Goal: Task Accomplishment & Management: Manage account settings

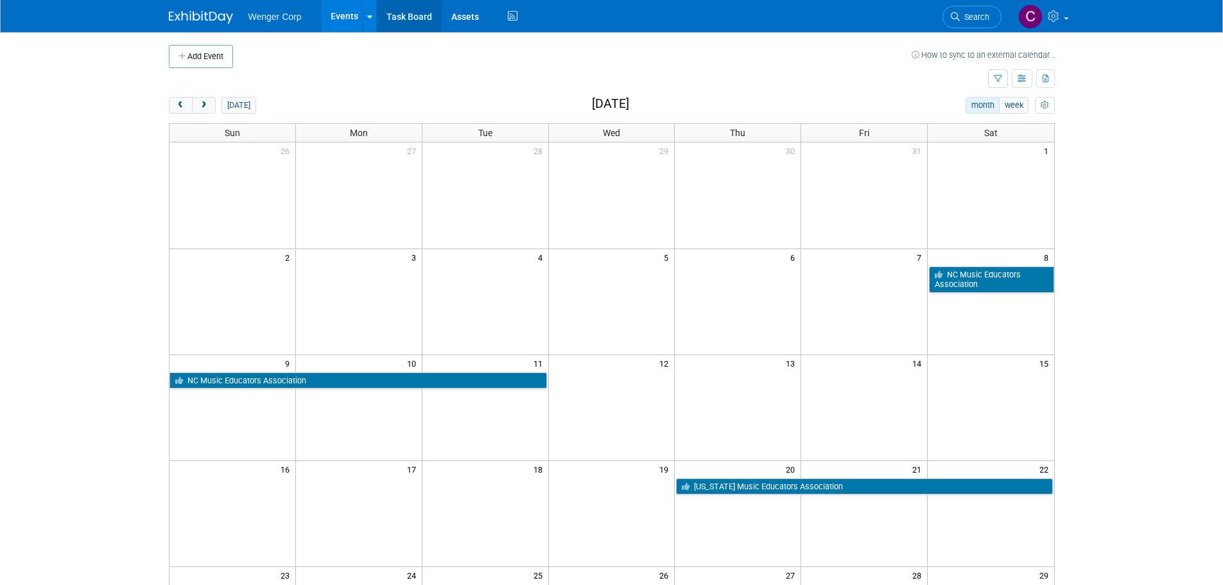
click at [420, 17] on link "Task Board" at bounding box center [409, 16] width 65 height 32
click at [200, 102] on span "next" at bounding box center [204, 105] width 10 height 8
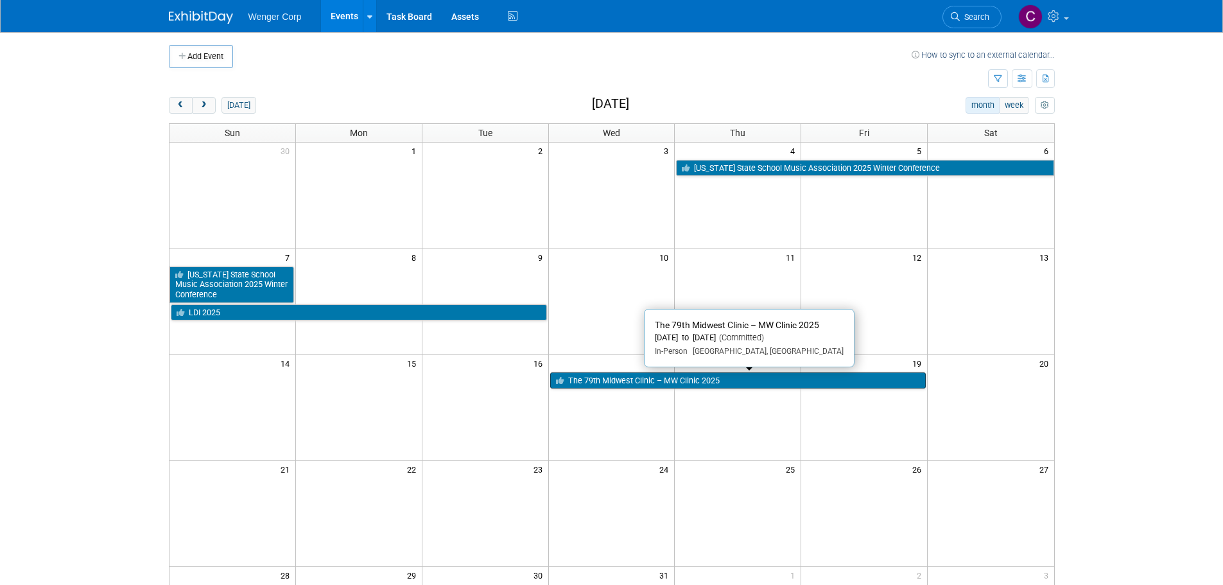
click at [650, 379] on link "The 79th Midwest Clinic – MW Clinic 2025" at bounding box center [738, 380] width 376 height 17
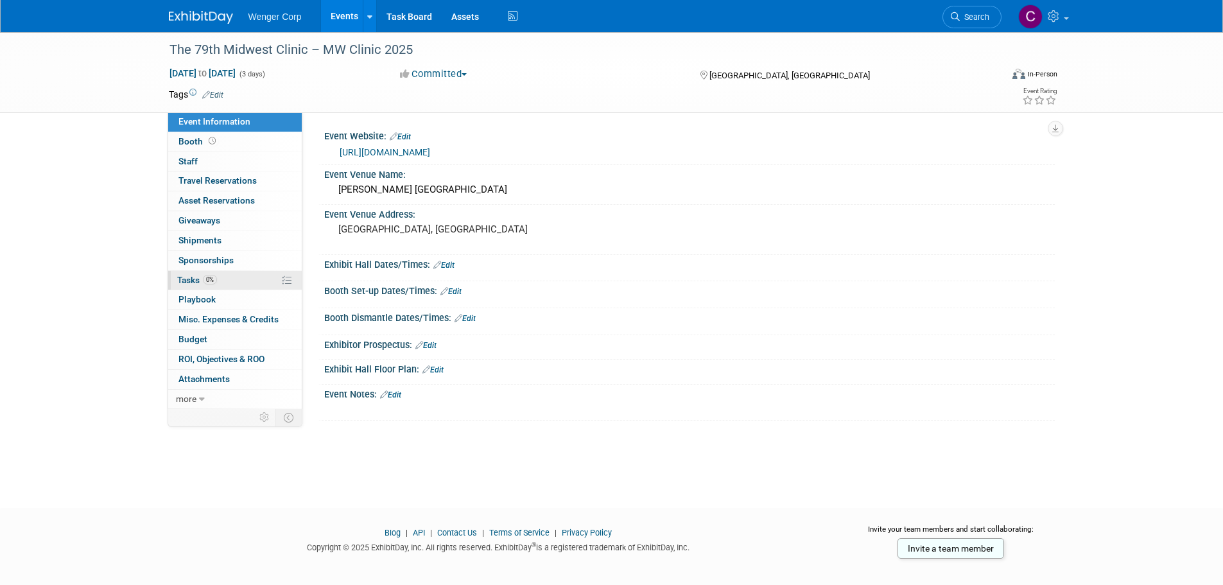
click at [194, 277] on span "Tasks 0%" at bounding box center [197, 280] width 40 height 10
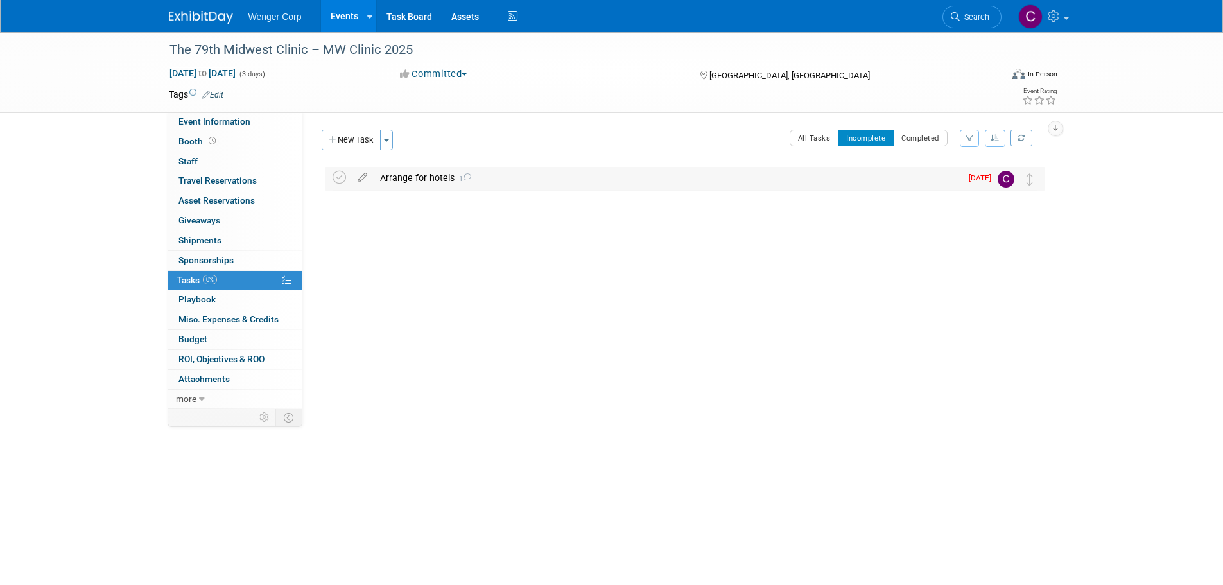
click at [424, 173] on div "Arrange for hotels 1" at bounding box center [667, 178] width 587 height 22
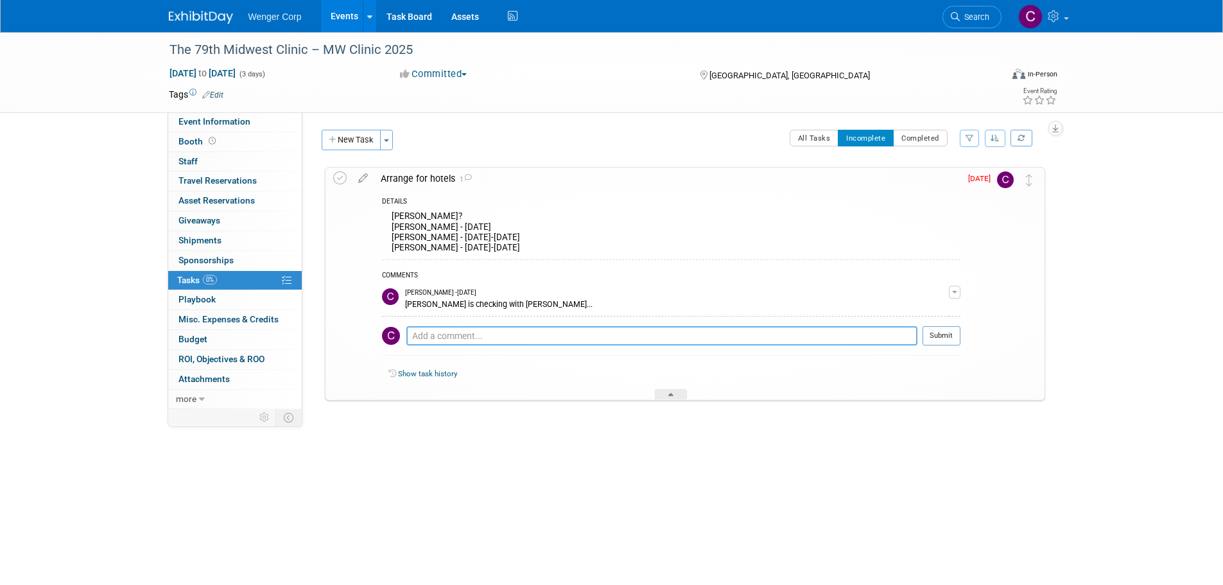
click at [433, 336] on textarea at bounding box center [661, 335] width 511 height 19
type textarea "Have spreadsheet started. Check back with those who haven't confirmed on Octobe…"
drag, startPoint x: 972, startPoint y: 175, endPoint x: 977, endPoint y: 180, distance: 6.8
click at [973, 176] on span "Sep 15" at bounding box center [982, 178] width 29 height 9
click at [977, 180] on span "Sep 15" at bounding box center [982, 178] width 29 height 9
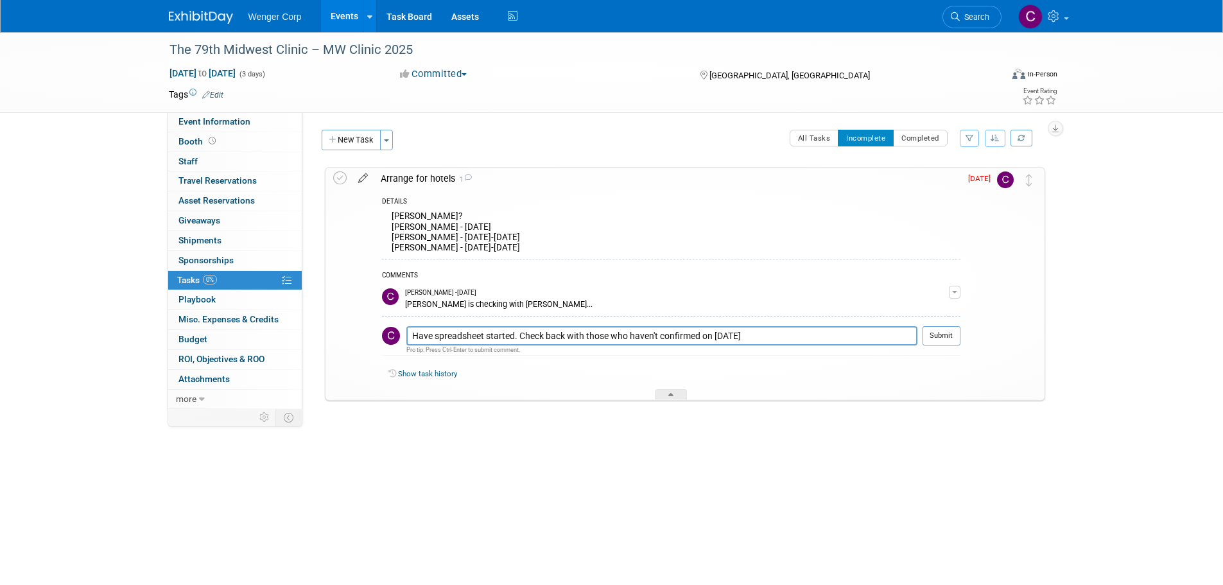
click at [363, 170] on icon at bounding box center [363, 176] width 22 height 16
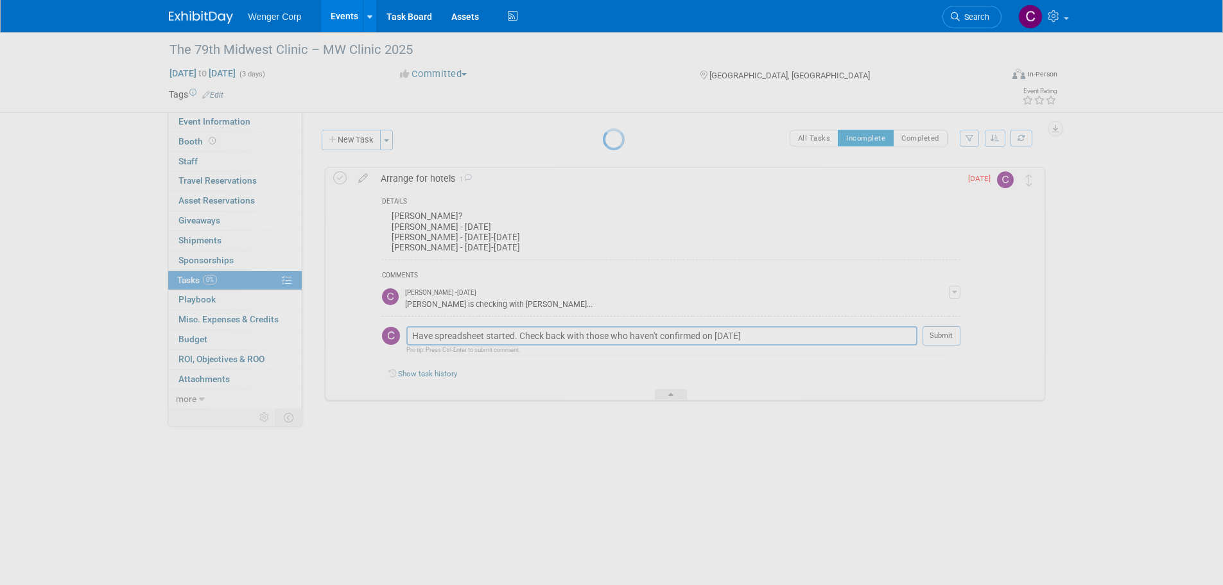
select select "8"
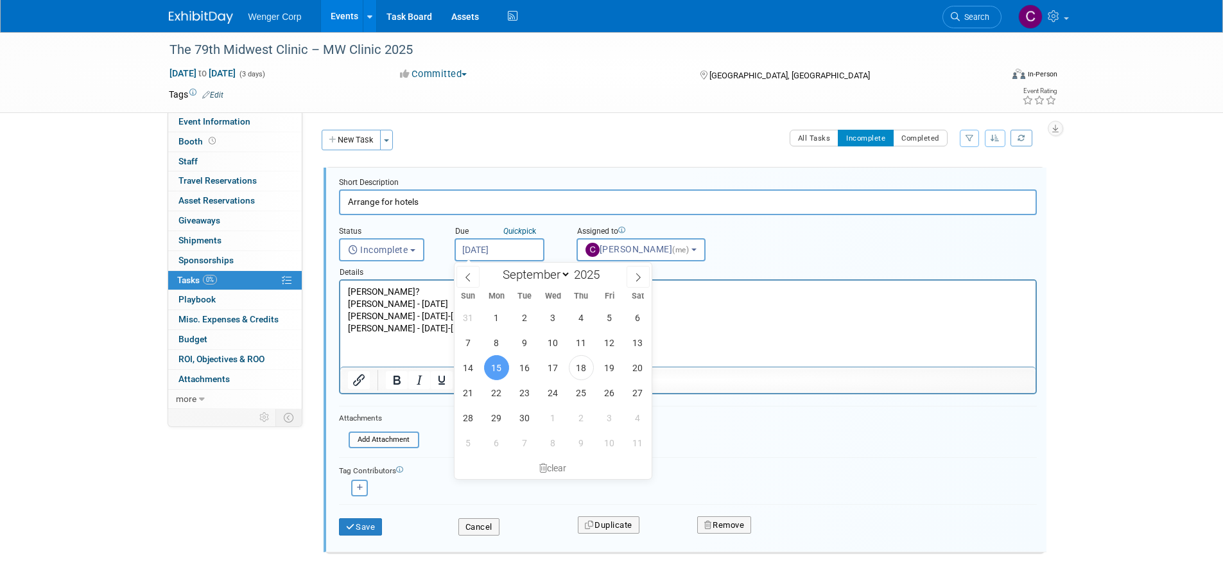
click at [505, 245] on input "Sep 15, 2025" at bounding box center [500, 249] width 90 height 23
click at [552, 424] on span "1" at bounding box center [553, 417] width 25 height 25
type input "Oct 1, 2025"
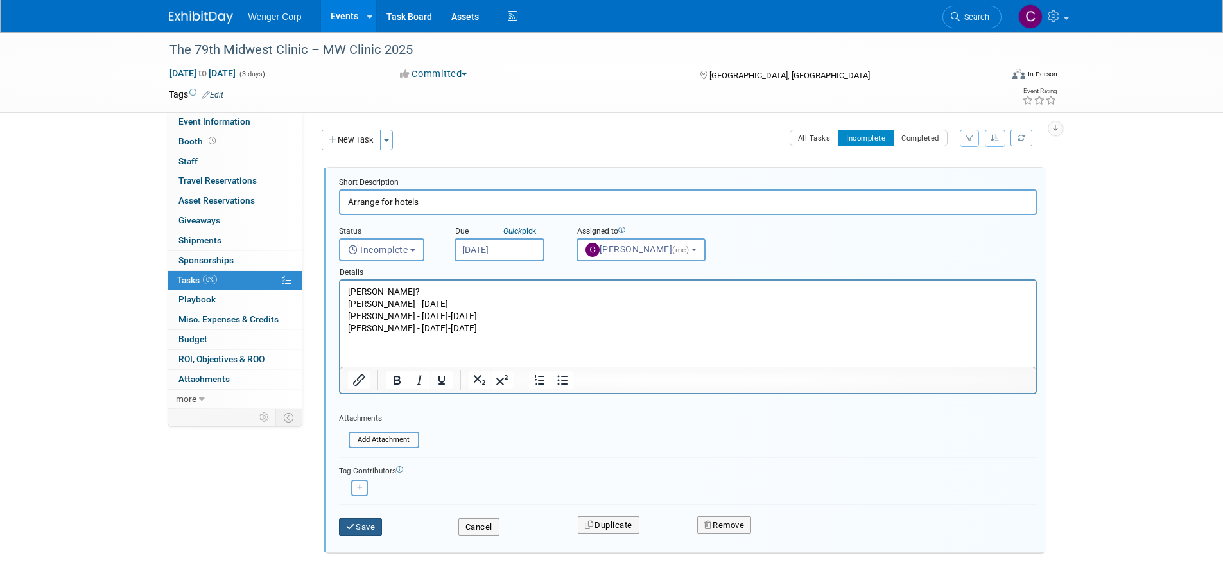
click at [378, 527] on button "Save" at bounding box center [361, 527] width 44 height 18
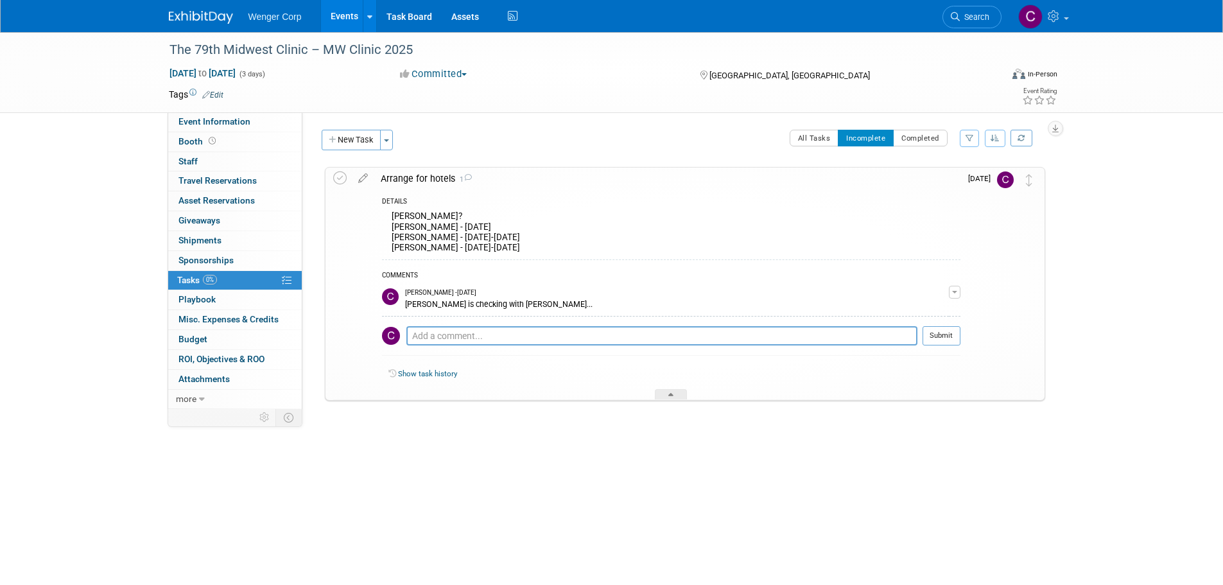
click at [501, 516] on body "Wenger Corp Events Add Event Bulk Upload Events Shareable Event Boards Recently…" at bounding box center [611, 292] width 1223 height 585
click at [424, 16] on link "Task Board" at bounding box center [409, 16] width 65 height 32
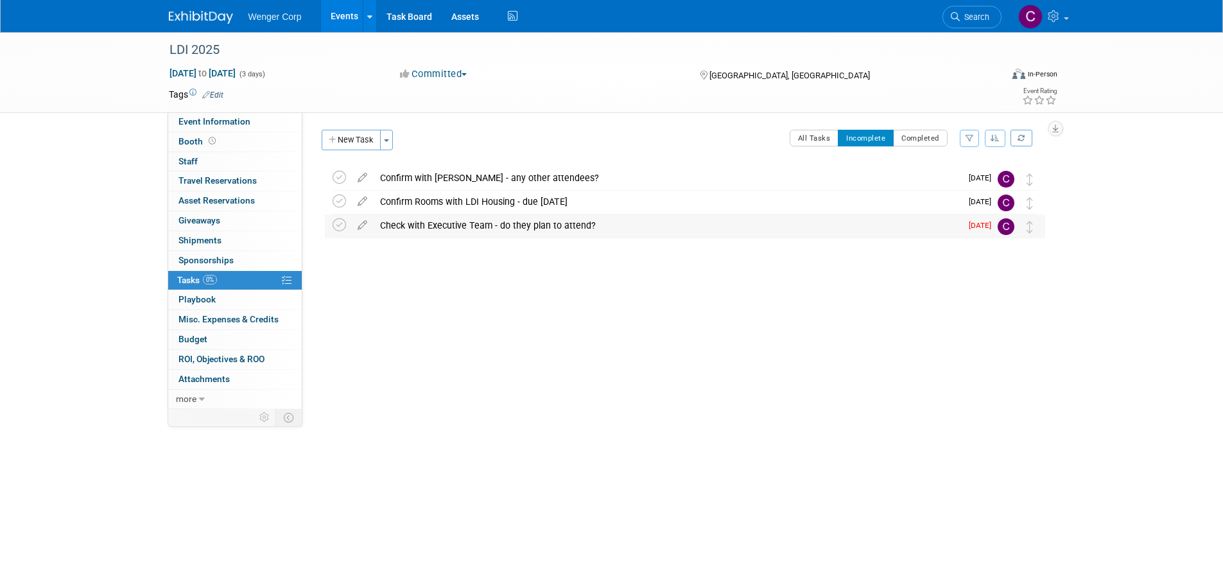
click at [445, 225] on div "Check with Executive Team - do they plan to attend?" at bounding box center [667, 225] width 587 height 22
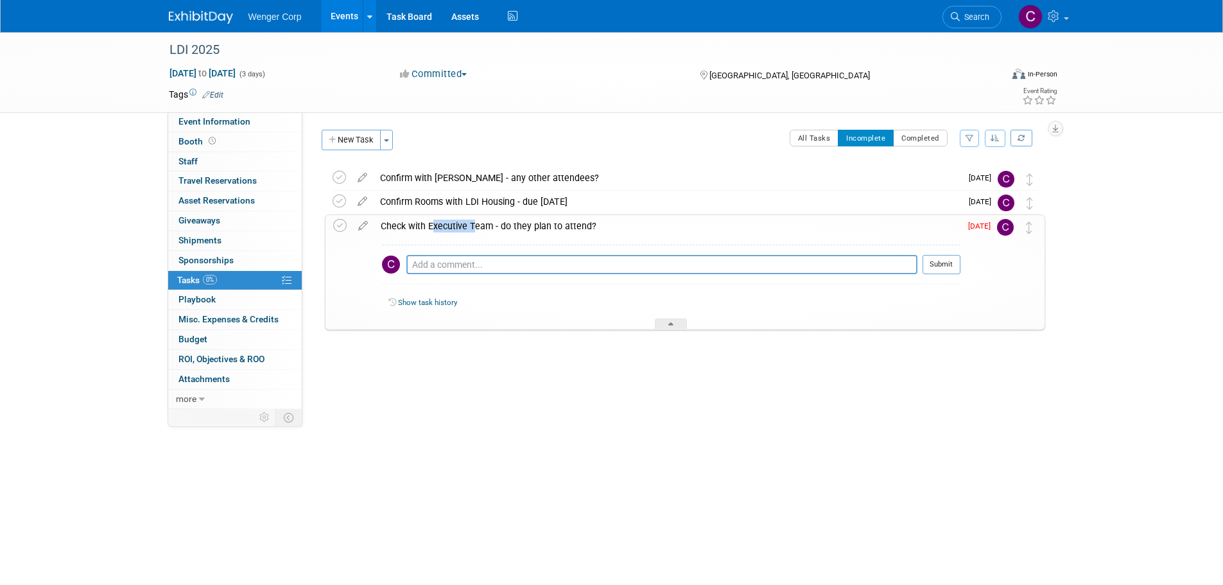
click at [445, 225] on div "Check with Executive Team - do they plan to attend?" at bounding box center [667, 226] width 586 height 22
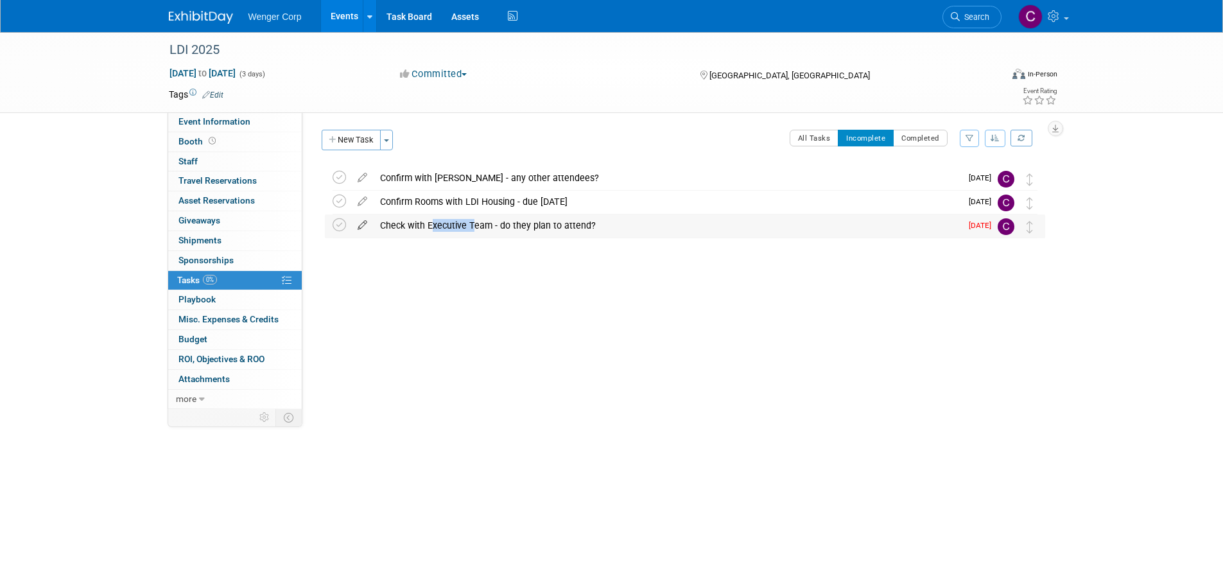
click at [367, 223] on icon at bounding box center [362, 222] width 22 height 16
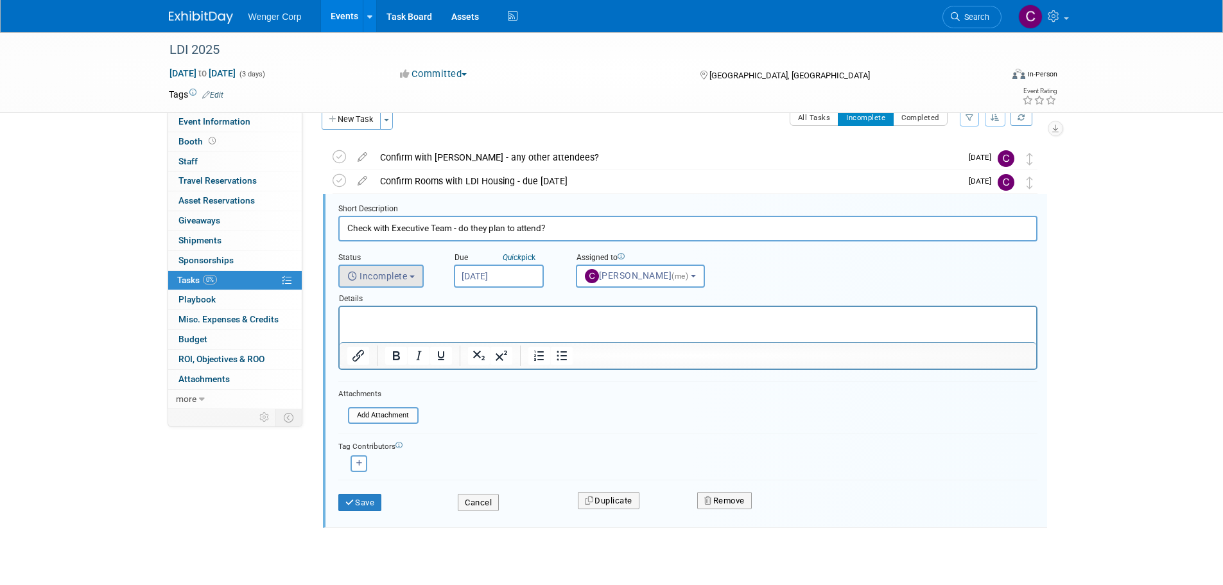
scroll to position [26, 0]
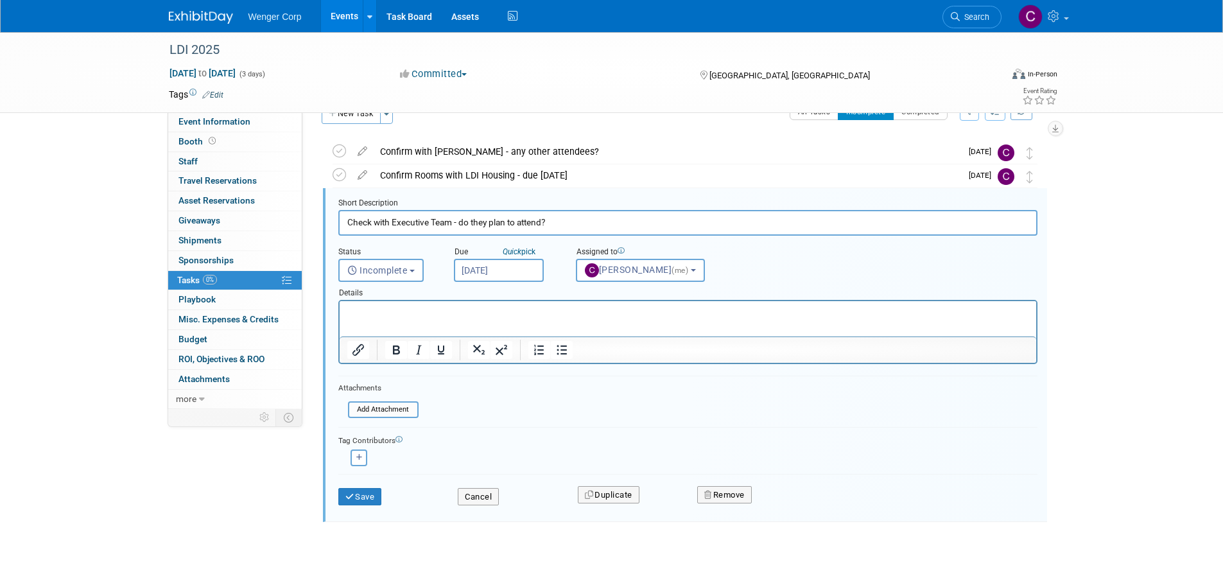
drag, startPoint x: 453, startPoint y: 224, endPoint x: 394, endPoint y: 223, distance: 59.1
click at [394, 223] on input "Check with Executive Team - do they plan to attend?" at bounding box center [687, 222] width 699 height 25
click at [430, 224] on input "Check with Dave - do they plan to attend?" at bounding box center [687, 222] width 699 height 25
click at [455, 223] on input "Check with Dave - does they plan to attend?" at bounding box center [687, 222] width 699 height 25
click at [442, 225] on input "Check with Dave - does the plan to attend?" at bounding box center [687, 222] width 699 height 25
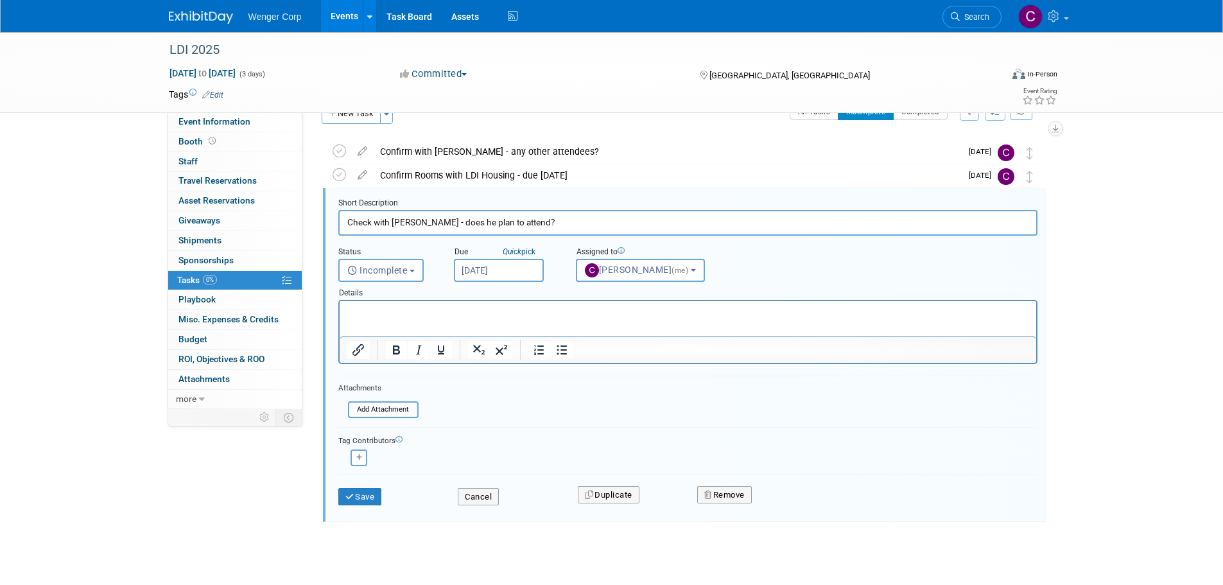
type input "Check with Dave - does he plan to attend?"
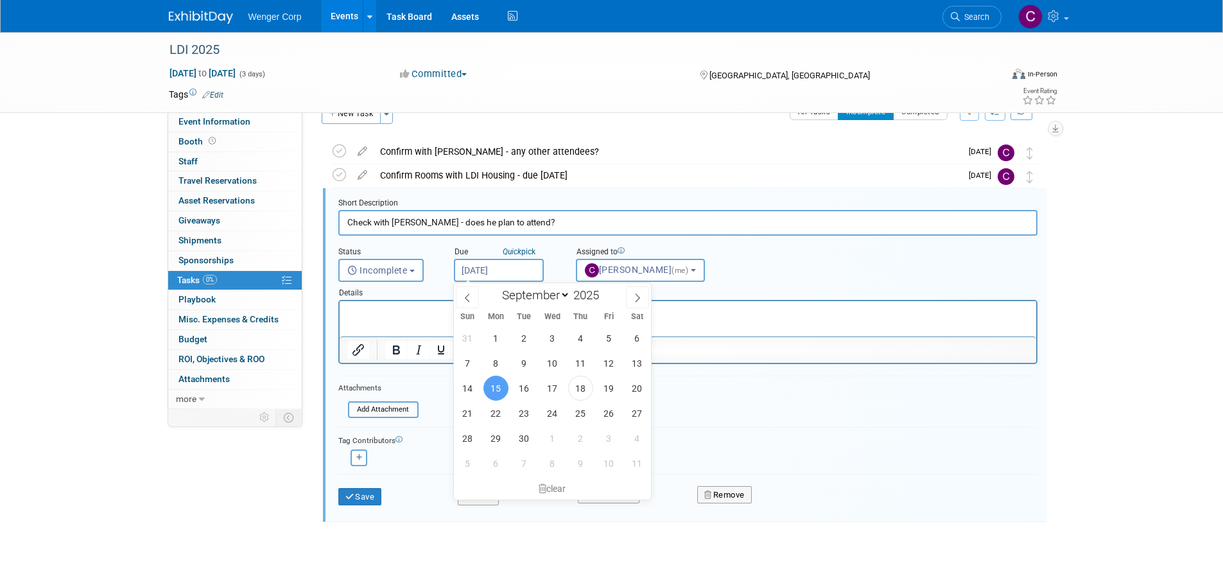
click at [501, 272] on input "Sep 15, 2025" at bounding box center [499, 270] width 90 height 23
click at [491, 415] on span "22" at bounding box center [495, 413] width 25 height 25
type input "Sep 22, 2025"
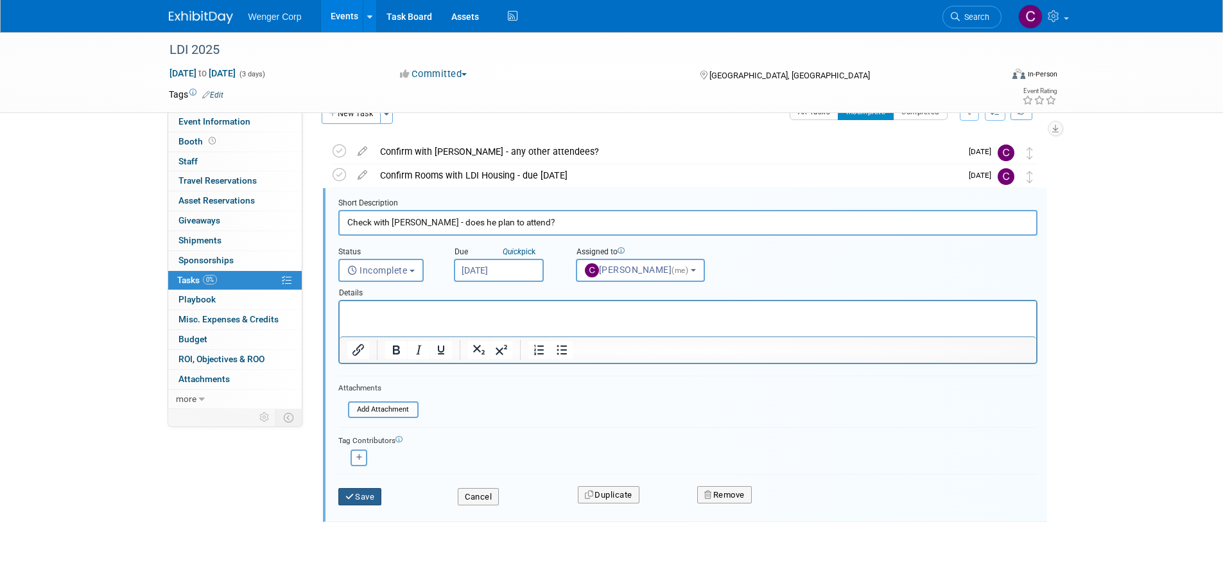
click at [376, 498] on button "Save" at bounding box center [360, 497] width 44 height 18
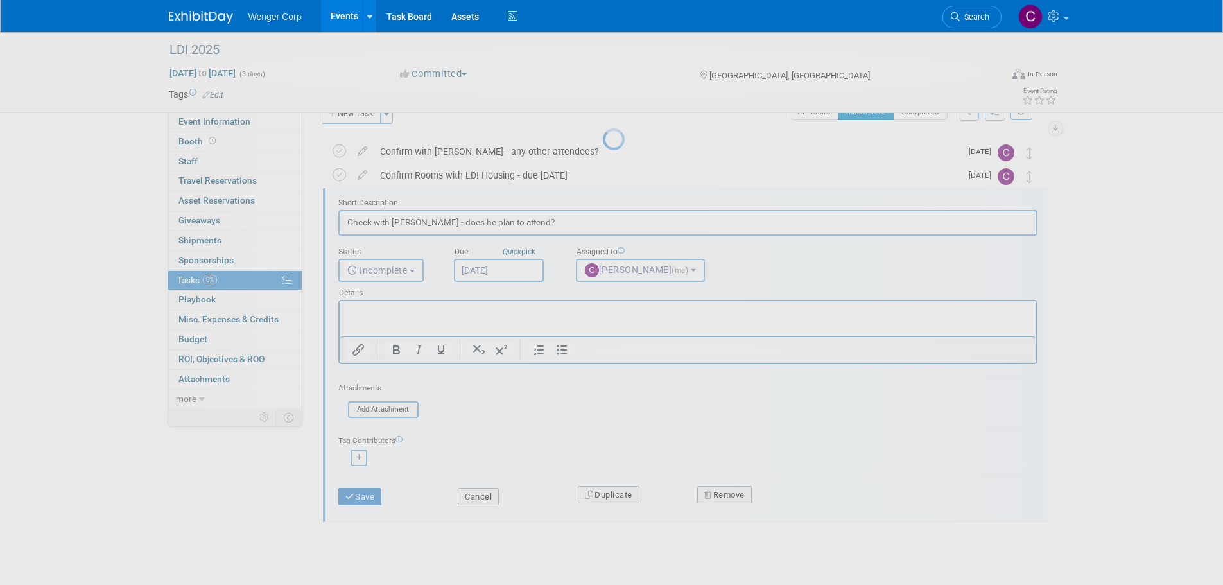
scroll to position [0, 0]
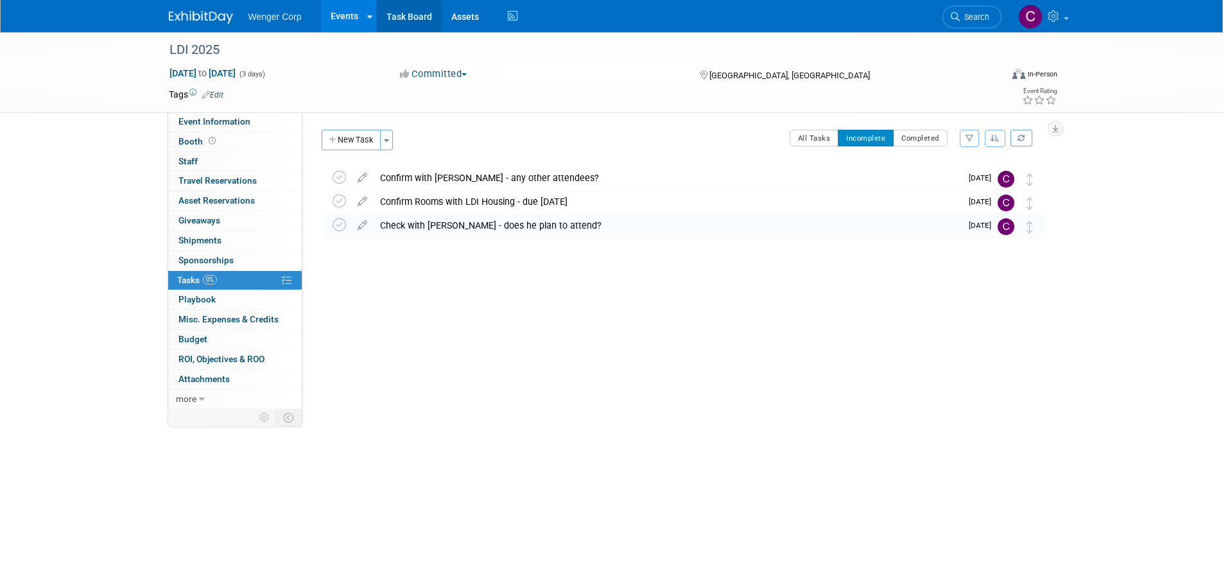
click at [410, 10] on link "Task Board" at bounding box center [409, 16] width 65 height 32
